Goal: Transaction & Acquisition: Purchase product/service

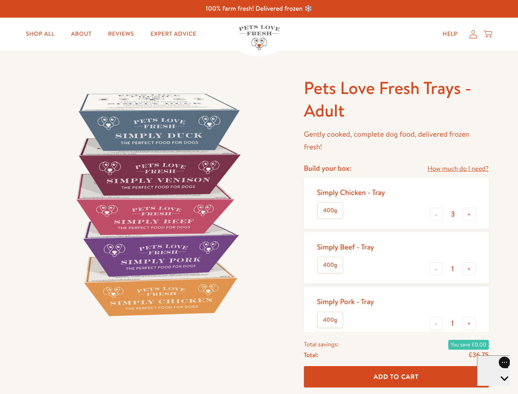
click at [259, 197] on img at bounding box center [157, 204] width 255 height 255
click at [458, 169] on link "How much do I need?" at bounding box center [458, 168] width 61 height 11
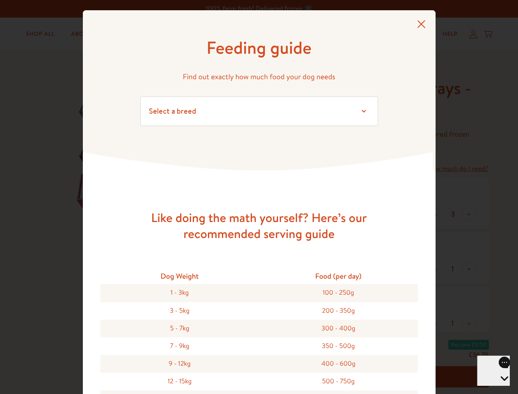
click at [437, 214] on div "Feeding guide Find out exactly how much food your dog needs Select a breed Affe…" at bounding box center [259, 197] width 518 height 394
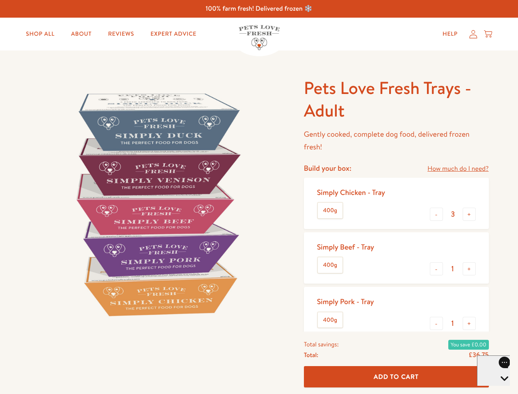
click at [470, 214] on button "+" at bounding box center [469, 214] width 13 height 13
type input "4"
click at [437, 269] on button "-" at bounding box center [436, 268] width 13 height 13
click at [470, 269] on button "+" at bounding box center [469, 268] width 13 height 13
type input "1"
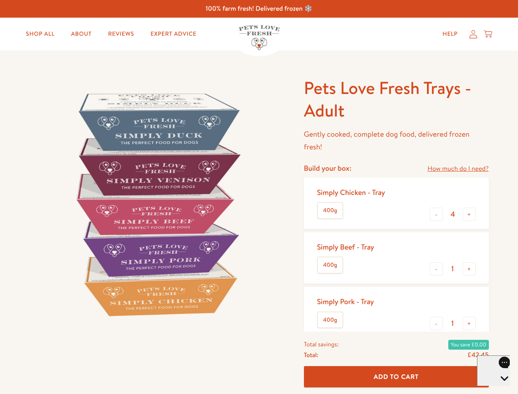
click at [437, 323] on button "-" at bounding box center [436, 323] width 13 height 13
click at [470, 323] on button "+" at bounding box center [469, 323] width 13 height 13
type input "1"
click at [397, 377] on span "Add To Cart" at bounding box center [396, 376] width 45 height 9
click at [501, 389] on icon "Open gorgias live chat" at bounding box center [505, 393] width 8 height 8
